Goal: Task Accomplishment & Management: Use online tool/utility

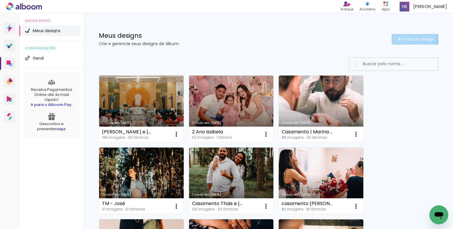
click at [399, 35] on paper-button "Criar um design" at bounding box center [415, 39] width 47 height 11
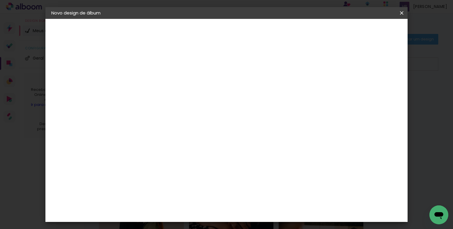
click at [148, 78] on input at bounding box center [148, 79] width 0 height 9
type input "Casamento - [PERSON_NAME] e [PERSON_NAME]"
type paper-input "Casamento - [PERSON_NAME] e [PERSON_NAME]"
click at [0, 0] on slot "Avançar" at bounding box center [0, 0] width 0 height 0
click at [193, 111] on input at bounding box center [163, 112] width 60 height 7
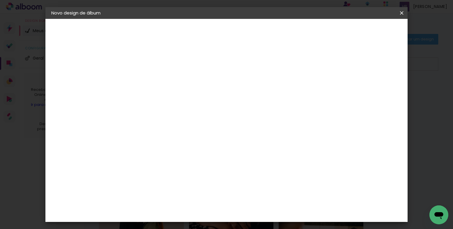
type input "cana"
type paper-input "cana"
click at [162, 132] on div "Canaan Álbuns" at bounding box center [153, 134] width 18 height 9
click at [0, 0] on slot "Avançar" at bounding box center [0, 0] width 0 height 0
click at [209, 172] on span "25 × 30 cm" at bounding box center [199, 178] width 22 height 12
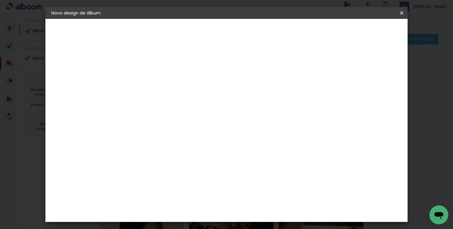
click at [0, 0] on slot "Avançar" at bounding box center [0, 0] width 0 height 0
click at [365, 33] on span "Iniciar design" at bounding box center [351, 31] width 27 height 4
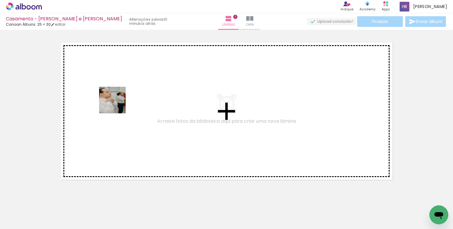
drag, startPoint x: 60, startPoint y: 211, endPoint x: 108, endPoint y: 170, distance: 62.8
click at [125, 91] on quentale-workspace at bounding box center [226, 114] width 453 height 229
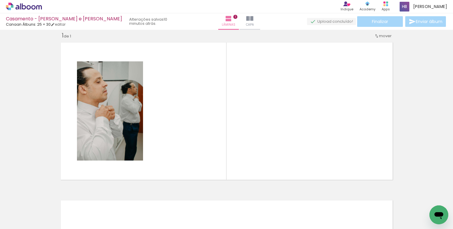
scroll to position [7, 0]
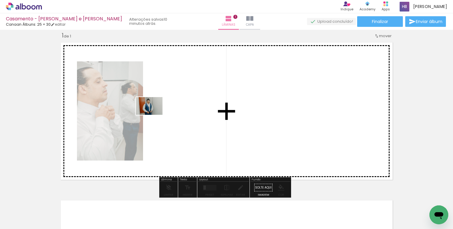
drag, startPoint x: 97, startPoint y: 203, endPoint x: 154, endPoint y: 115, distance: 105.2
click at [154, 115] on quentale-workspace at bounding box center [226, 114] width 453 height 229
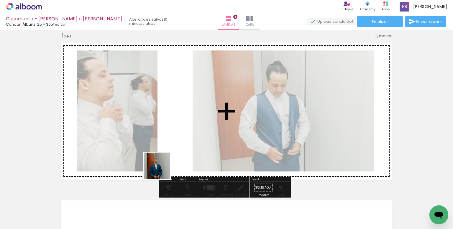
drag, startPoint x: 135, startPoint y: 214, endPoint x: 184, endPoint y: 143, distance: 85.8
click at [184, 143] on quentale-workspace at bounding box center [226, 114] width 453 height 229
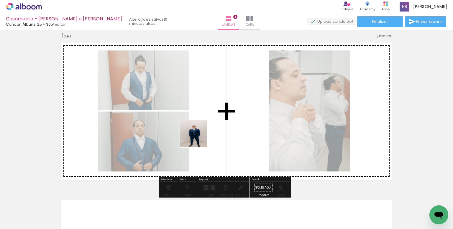
drag, startPoint x: 159, startPoint y: 220, endPoint x: 200, endPoint y: 135, distance: 94.7
click at [200, 135] on quentale-workspace at bounding box center [226, 114] width 453 height 229
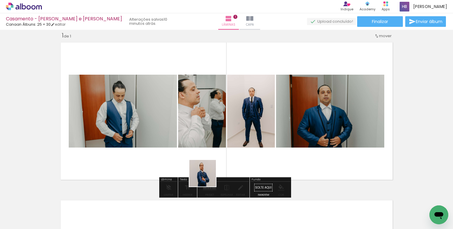
drag, startPoint x: 192, startPoint y: 208, endPoint x: 231, endPoint y: 141, distance: 78.0
click at [231, 141] on quentale-workspace at bounding box center [226, 114] width 453 height 229
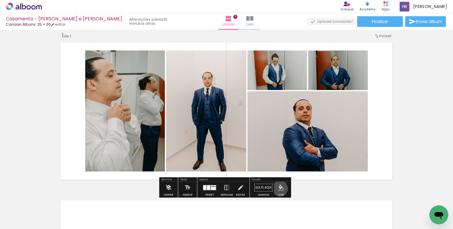
click at [278, 188] on iron-icon "color picker" at bounding box center [281, 187] width 6 height 6
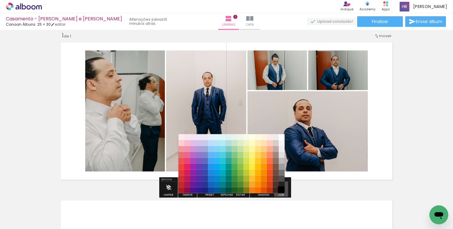
click at [282, 191] on paper-item "#000000" at bounding box center [282, 190] width 6 height 6
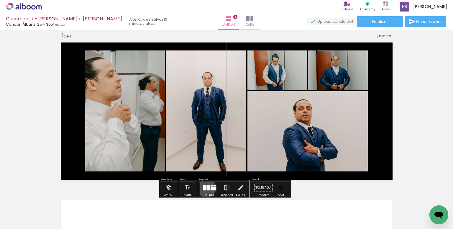
click at [205, 188] on quentale-layouter at bounding box center [210, 188] width 14 height 6
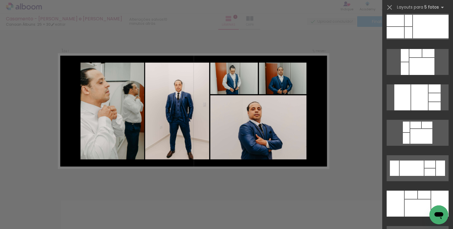
scroll to position [130, 0]
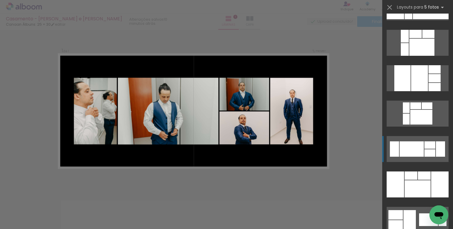
click at [416, 144] on div at bounding box center [412, 148] width 24 height 15
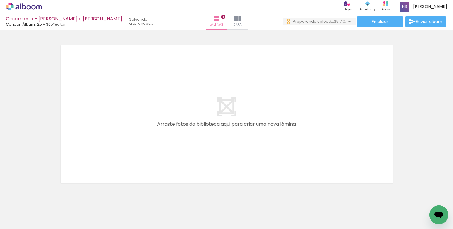
scroll to position [0, 0]
